Goal: Task Accomplishment & Management: Use online tool/utility

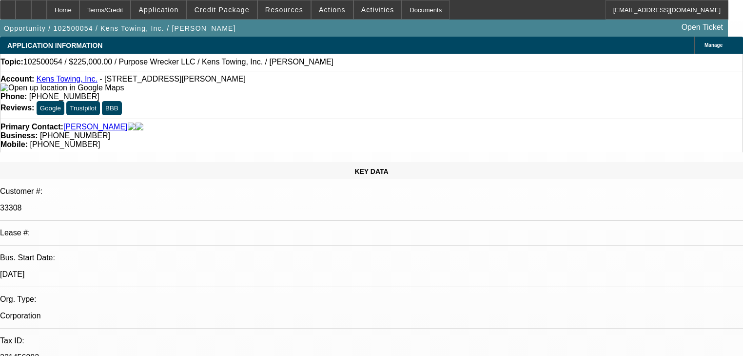
select select "0"
select select "2"
select select "0"
select select "6"
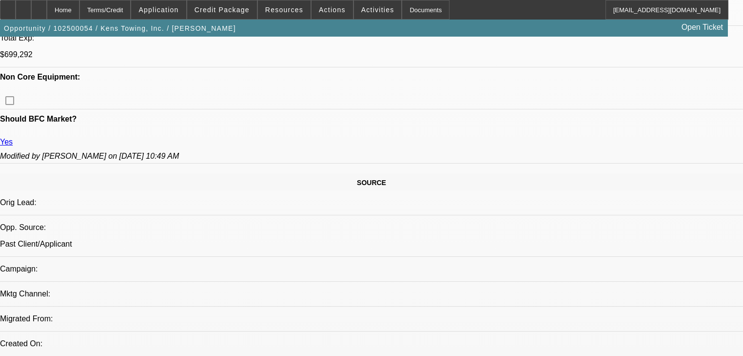
scroll to position [156, 0]
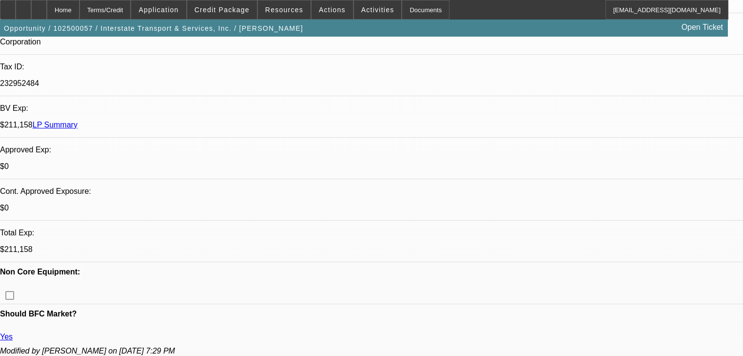
select select "0"
select select "2"
select select "0.1"
select select "4"
